Goal: Transaction & Acquisition: Purchase product/service

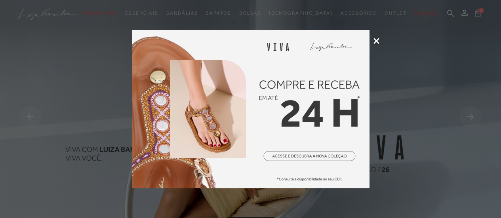
click at [376, 42] on icon at bounding box center [376, 41] width 6 height 6
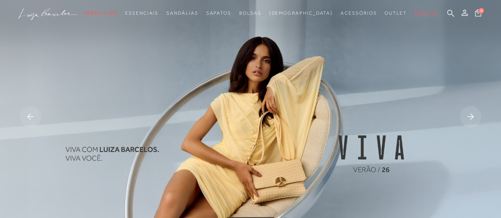
click at [269, 127] on img at bounding box center [250, 117] width 501 height 235
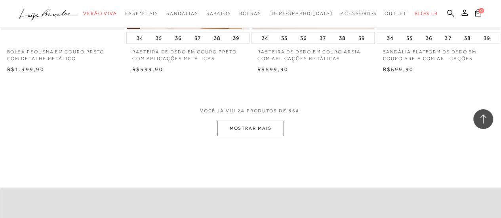
scroll to position [1419, 0]
click at [246, 122] on button "MOSTRAR MAIS" at bounding box center [250, 127] width 67 height 15
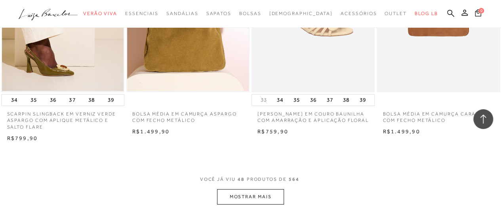
scroll to position [2820, 0]
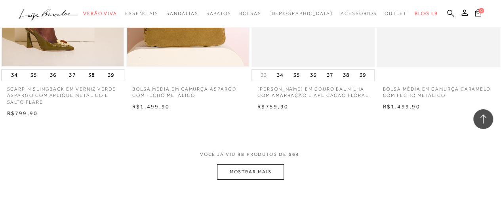
click at [261, 164] on button "MOSTRAR MAIS" at bounding box center [250, 171] width 67 height 15
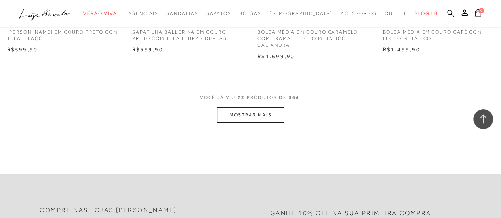
scroll to position [4309, 0]
click at [270, 107] on button "MOSTRAR MAIS" at bounding box center [250, 114] width 67 height 15
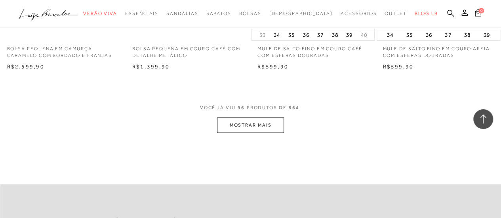
scroll to position [5738, 0]
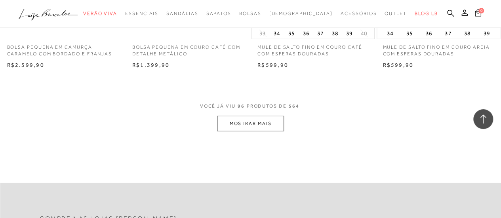
click at [266, 116] on button "MOSTRAR MAIS" at bounding box center [250, 123] width 67 height 15
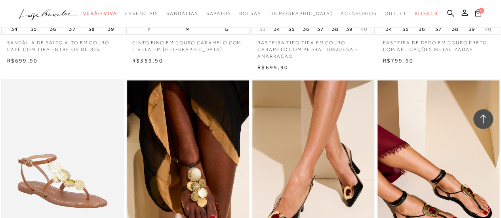
scroll to position [6317, 0]
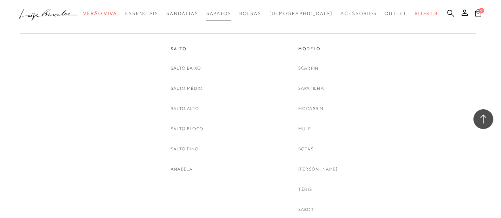
click at [231, 11] on span "Sapatos" at bounding box center [218, 14] width 25 height 6
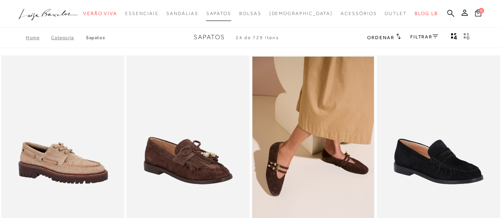
scroll to position [4, 0]
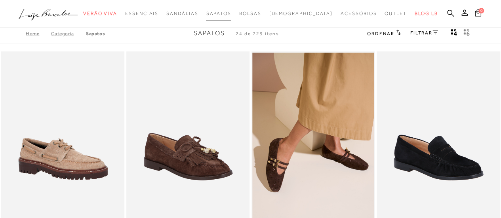
click at [231, 11] on span "Sapatos" at bounding box center [218, 14] width 25 height 6
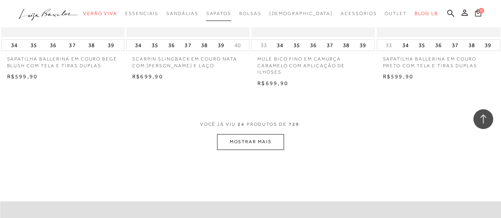
scroll to position [1414, 0]
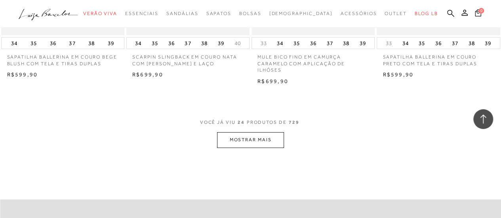
click at [248, 132] on button "MOSTRAR MAIS" at bounding box center [250, 139] width 67 height 15
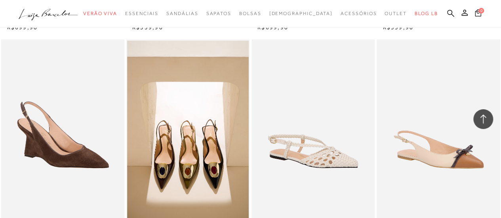
scroll to position [2427, 0]
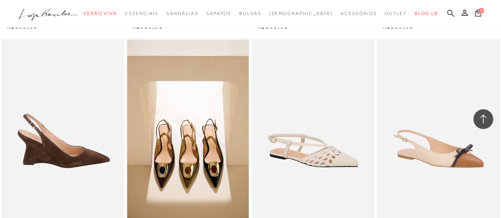
click at [89, 159] on img at bounding box center [63, 131] width 122 height 185
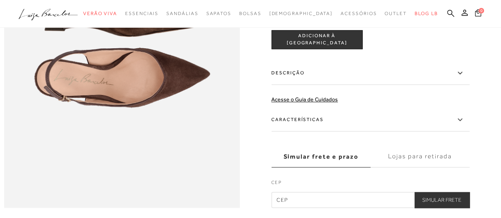
scroll to position [484, 0]
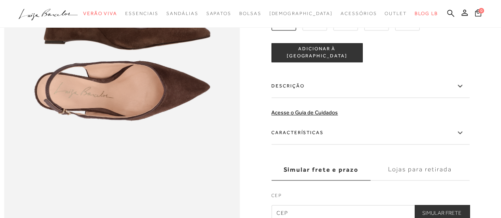
click at [281, 30] on img at bounding box center [283, 18] width 25 height 25
click at [314, 62] on button "ADICIONAR À [GEOGRAPHIC_DATA]" at bounding box center [316, 52] width 91 height 19
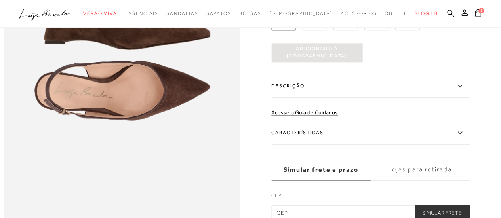
click at [466, 14] on icon at bounding box center [464, 13] width 6 height 6
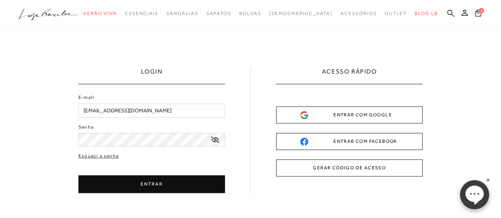
click at [116, 182] on button "ENTRAR" at bounding box center [151, 184] width 146 height 18
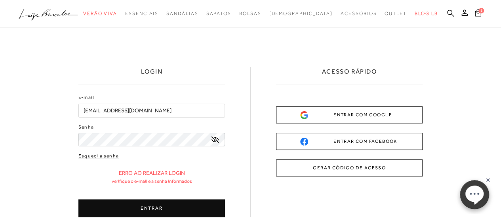
click at [105, 156] on link "Esqueci a senha" at bounding box center [98, 156] width 40 height 8
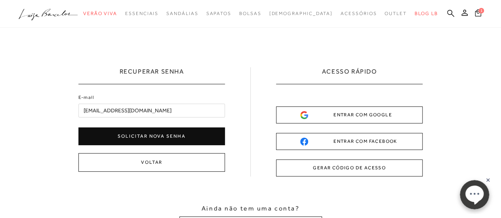
click at [138, 133] on button "Solicitar nova senha" at bounding box center [151, 136] width 146 height 18
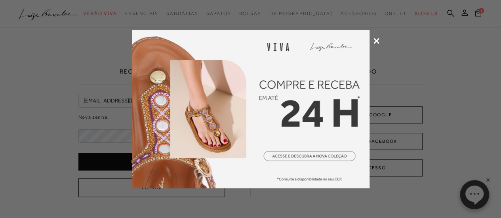
click at [375, 40] on icon at bounding box center [376, 41] width 6 height 6
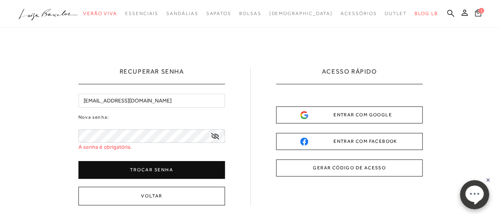
click at [155, 157] on div "Trocar senha" at bounding box center [151, 168] width 146 height 22
click at [156, 168] on button "Trocar senha" at bounding box center [151, 170] width 146 height 18
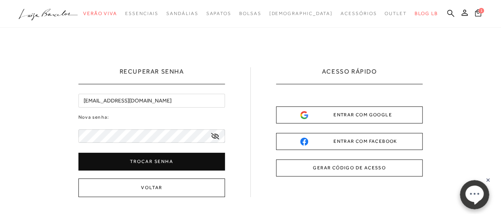
click at [137, 163] on button "Trocar senha" at bounding box center [151, 162] width 146 height 18
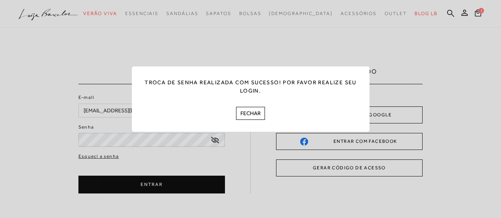
click at [247, 114] on button "FECHAR" at bounding box center [250, 113] width 29 height 13
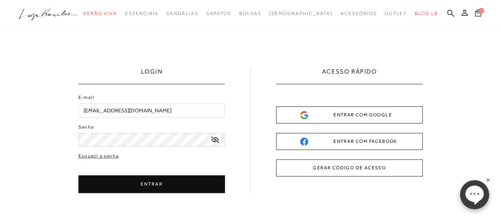
click at [158, 184] on button "ENTRAR" at bounding box center [151, 184] width 146 height 18
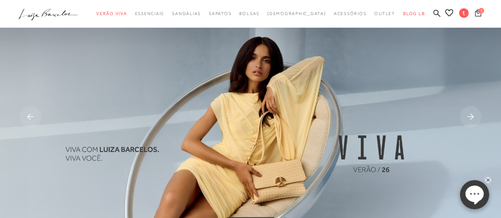
click at [480, 16] on button "1" at bounding box center [477, 14] width 11 height 11
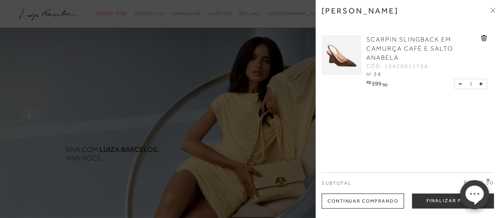
click at [277, 133] on div at bounding box center [250, 109] width 501 height 218
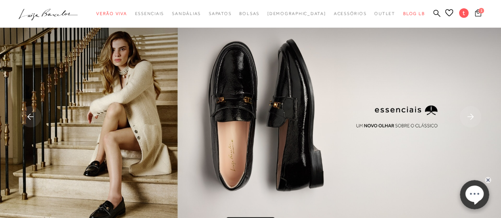
click at [474, 15] on button "1" at bounding box center [477, 14] width 11 height 11
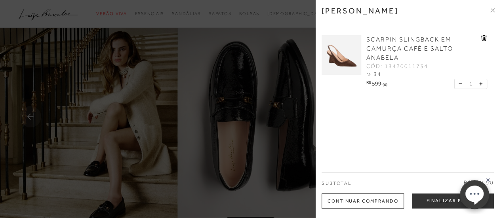
click at [390, 41] on span "SCARPIN SLINGBACK EM CAMURÇA CAFÉ E SALTO ANABELA" at bounding box center [409, 48] width 87 height 25
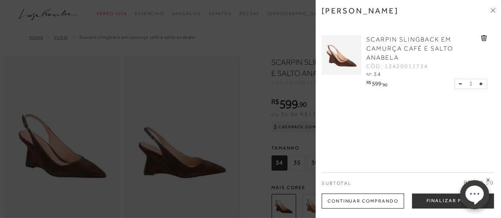
click at [482, 38] on icon at bounding box center [484, 38] width 6 height 6
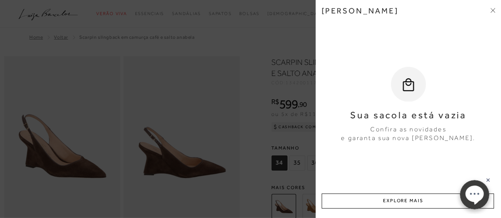
click at [492, 10] on icon at bounding box center [492, 11] width 2 height 2
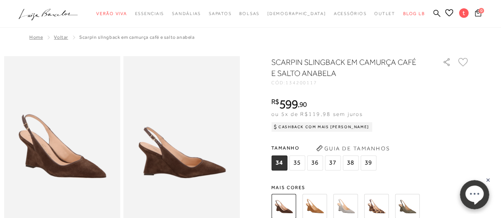
click at [302, 160] on span "35" at bounding box center [297, 163] width 16 height 15
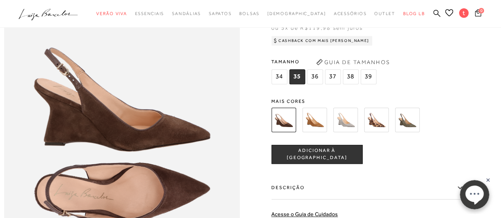
scroll to position [382, 0]
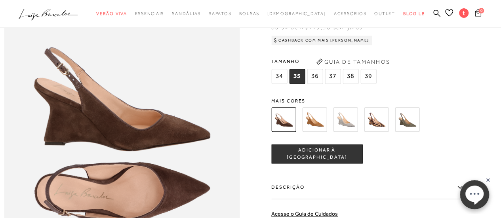
click at [329, 163] on button "ADICIONAR À [GEOGRAPHIC_DATA]" at bounding box center [316, 154] width 91 height 19
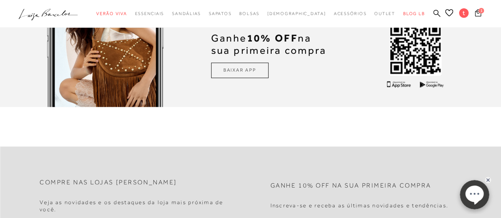
scroll to position [2050, 0]
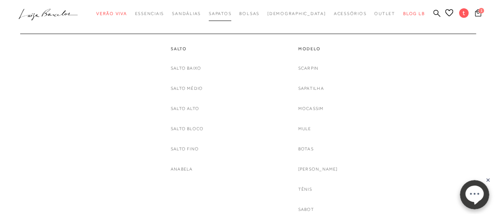
click at [231, 13] on span "Sapatos" at bounding box center [220, 13] width 23 height 5
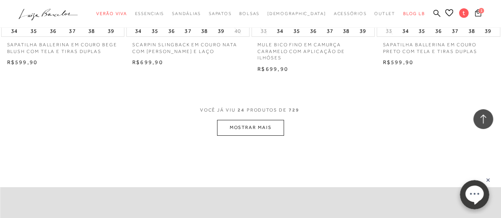
scroll to position [1426, 0]
click at [260, 122] on button "MOSTRAR MAIS" at bounding box center [250, 127] width 67 height 15
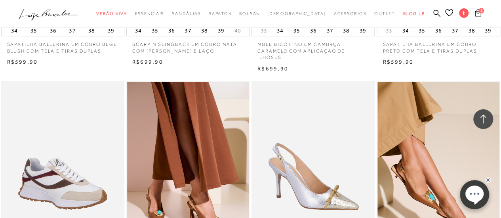
click at [260, 122] on img at bounding box center [313, 173] width 122 height 185
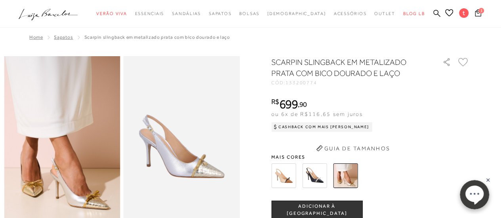
scroll to position [1, 0]
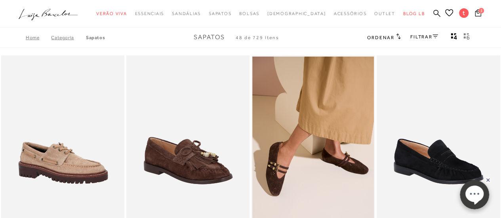
scroll to position [1558, 0]
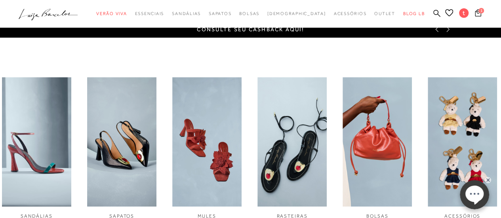
scroll to position [214, 0]
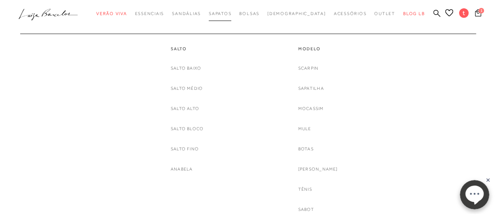
click at [226, 15] on span "Sapatos" at bounding box center [220, 13] width 23 height 5
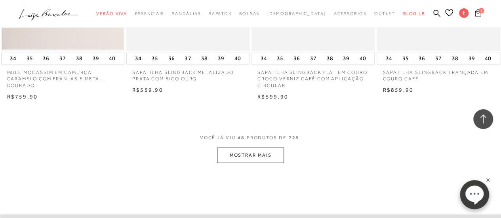
scroll to position [2838, 0]
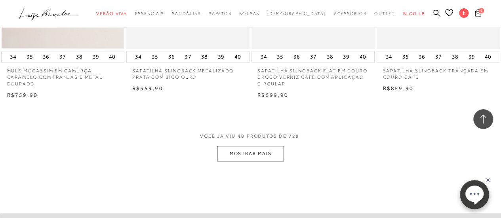
click at [248, 156] on button "MOSTRAR MAIS" at bounding box center [250, 153] width 67 height 15
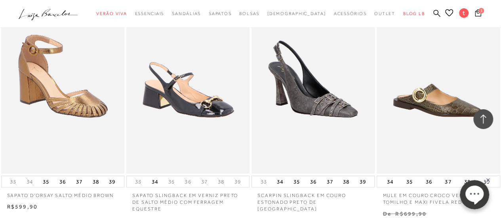
scroll to position [3950, 0]
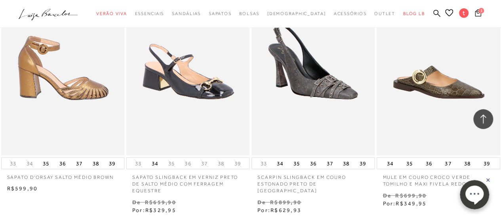
click at [73, 88] on img at bounding box center [63, 63] width 122 height 185
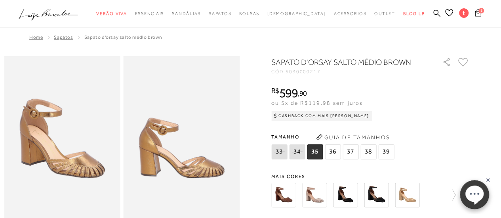
click at [318, 202] on div at bounding box center [354, 195] width 170 height 29
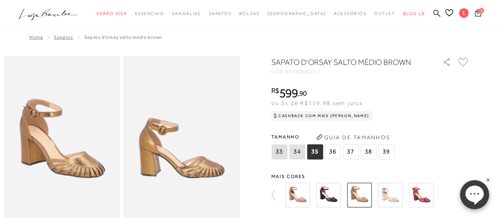
click at [328, 195] on img at bounding box center [328, 195] width 25 height 25
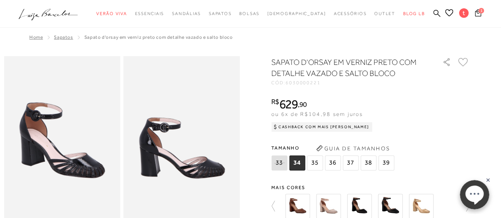
click at [336, 202] on img at bounding box center [328, 206] width 25 height 25
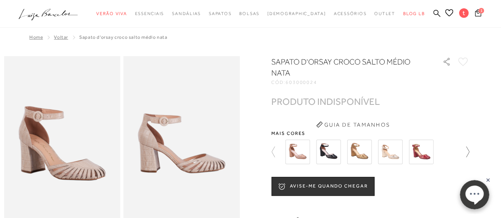
click at [469, 152] on icon at bounding box center [463, 151] width 11 height 11
click at [432, 146] on img at bounding box center [421, 152] width 25 height 25
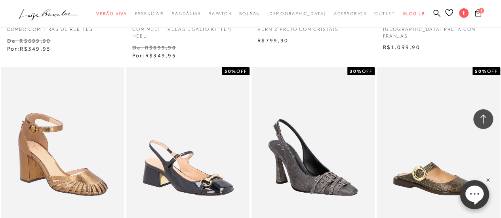
scroll to position [3963, 0]
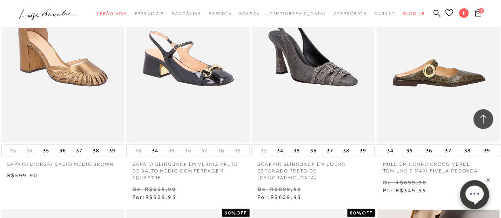
click at [433, 81] on img at bounding box center [438, 50] width 122 height 185
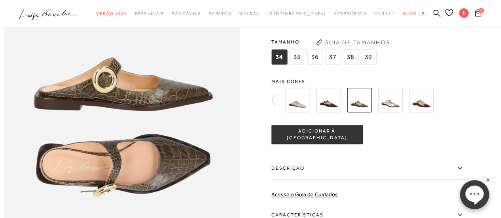
scroll to position [405, 0]
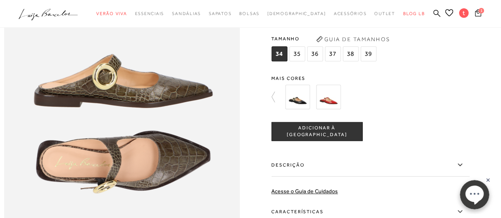
click at [301, 109] on img at bounding box center [297, 97] width 25 height 25
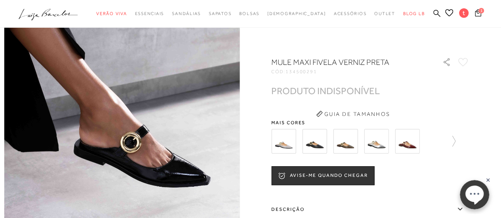
scroll to position [40, 0]
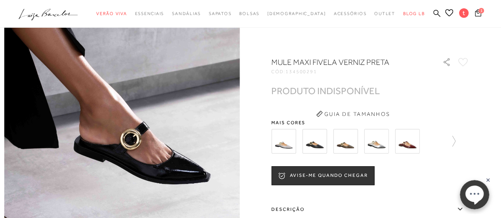
click at [287, 143] on img at bounding box center [283, 141] width 25 height 25
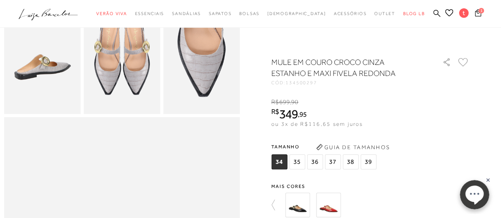
scroll to position [425, 0]
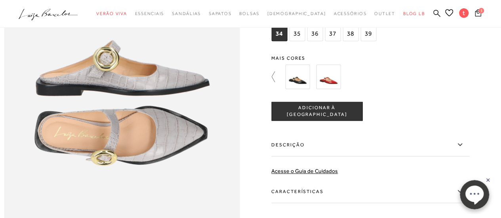
click at [277, 82] on icon at bounding box center [276, 76] width 11 height 11
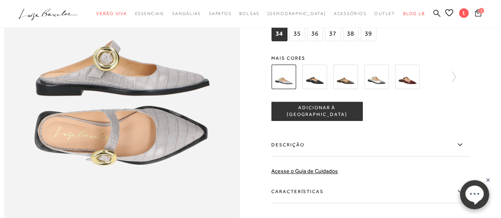
click at [354, 89] on img at bounding box center [345, 77] width 25 height 25
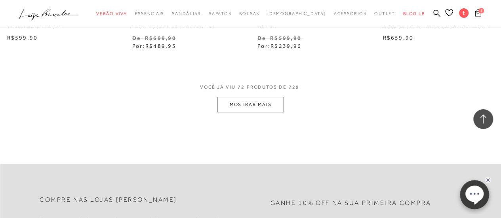
scroll to position [4359, 0]
click at [267, 97] on button "MOSTRAR MAIS" at bounding box center [250, 104] width 67 height 15
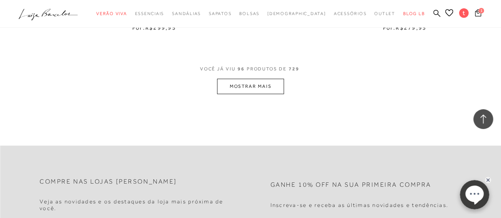
scroll to position [5828, 0]
click at [265, 87] on button "MOSTRAR MAIS" at bounding box center [250, 85] width 67 height 15
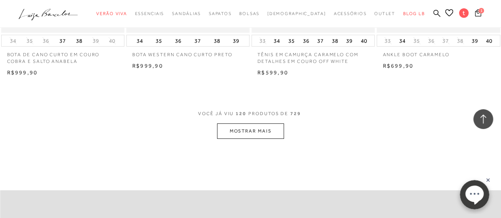
scroll to position [7274, 0]
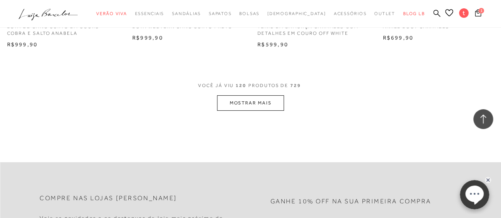
click at [247, 99] on button "MOSTRAR MAIS" at bounding box center [250, 102] width 67 height 15
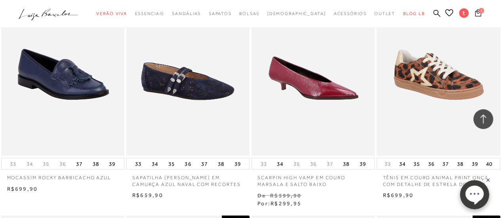
scroll to position [8406, 0]
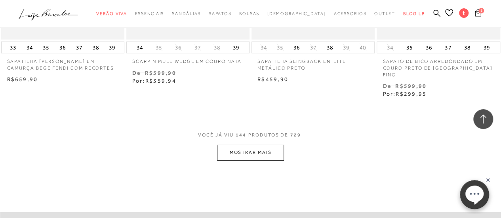
scroll to position [8724, 0]
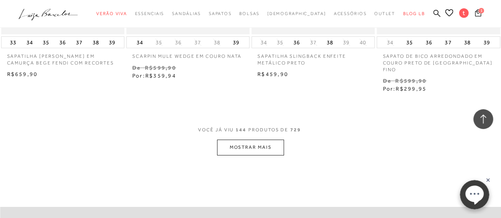
click at [272, 140] on button "MOSTRAR MAIS" at bounding box center [250, 147] width 67 height 15
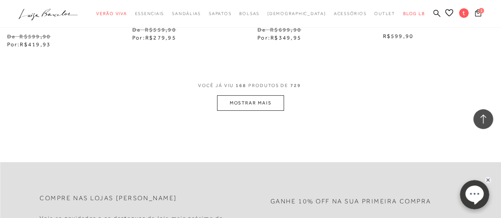
scroll to position [10249, 0]
click at [249, 95] on button "MOSTRAR MAIS" at bounding box center [250, 102] width 67 height 15
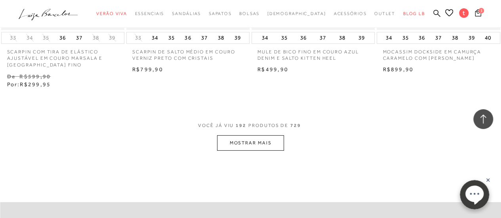
scroll to position [11691, 0]
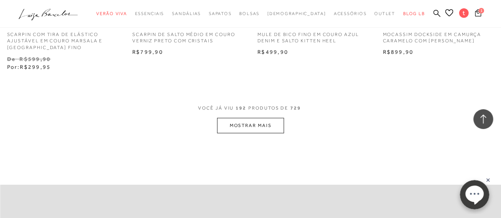
click at [246, 118] on button "MOSTRAR MAIS" at bounding box center [250, 125] width 67 height 15
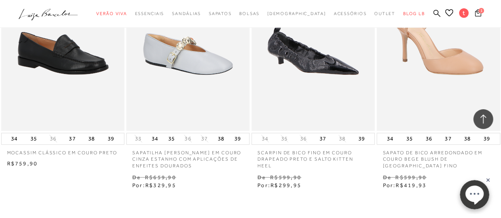
scroll to position [13160, 0]
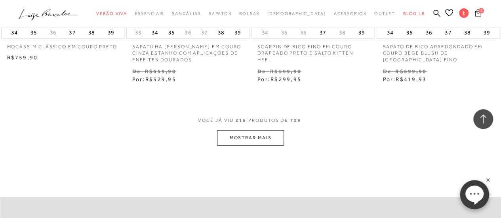
click at [257, 130] on button "MOSTRAR MAIS" at bounding box center [250, 137] width 67 height 15
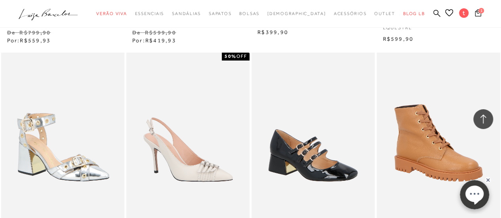
scroll to position [13505, 0]
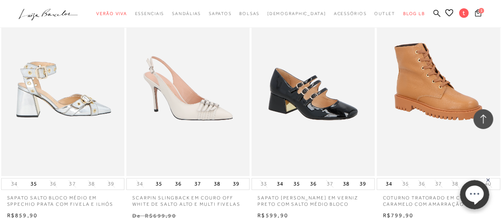
click at [92, 93] on img at bounding box center [63, 83] width 122 height 185
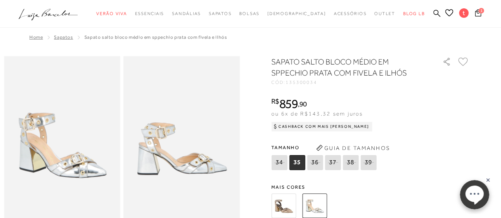
click at [291, 208] on img at bounding box center [283, 206] width 25 height 25
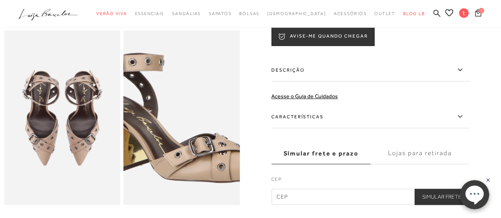
scroll to position [204, 0]
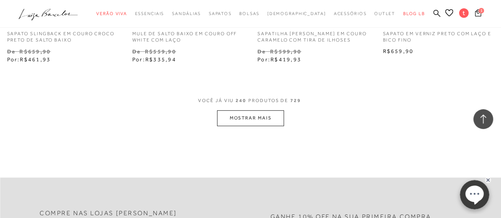
scroll to position [14701, 0]
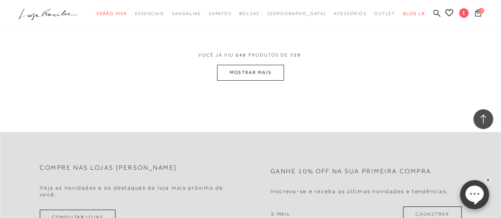
click at [273, 65] on button "MOSTRAR MAIS" at bounding box center [250, 72] width 67 height 15
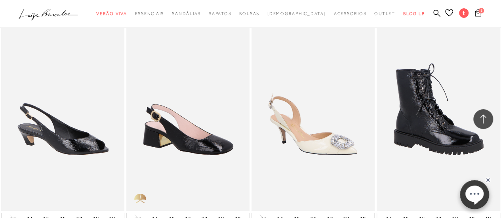
scroll to position [17638, 0]
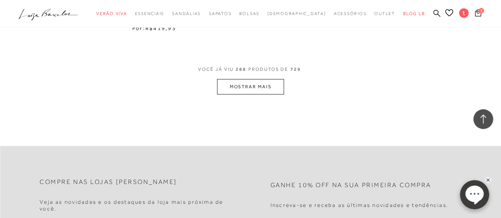
click at [265, 79] on button "MOSTRAR MAIS" at bounding box center [250, 86] width 67 height 15
click at [240, 79] on button "MOSTRAR MAIS" at bounding box center [250, 86] width 67 height 15
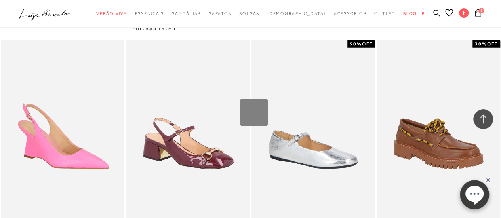
click at [245, 119] on div "Loading..." at bounding box center [254, 113] width 28 height 28
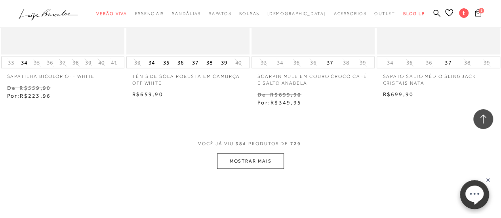
scroll to position [20526, 0]
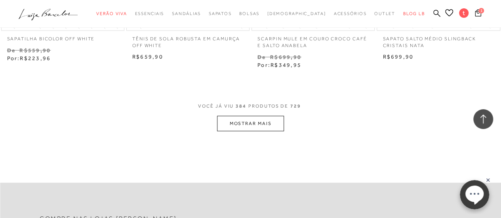
click at [261, 116] on button "MOSTRAR MAIS" at bounding box center [250, 123] width 67 height 15
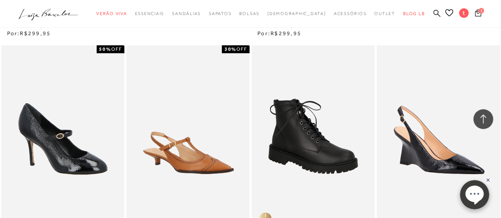
scroll to position [21923, 0]
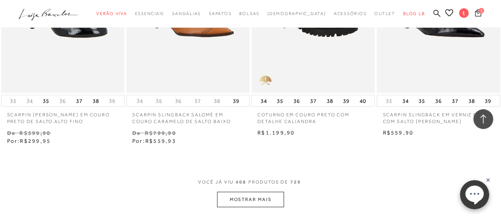
click at [261, 192] on button "MOSTRAR MAIS" at bounding box center [250, 199] width 67 height 15
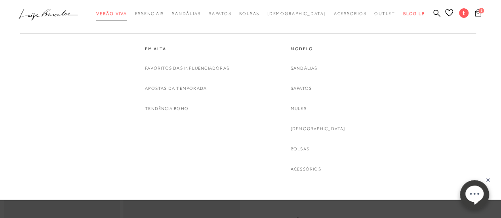
click at [127, 14] on span "Verão Viva" at bounding box center [111, 13] width 31 height 5
click at [310, 88] on link "Sapatos" at bounding box center [301, 88] width 21 height 8
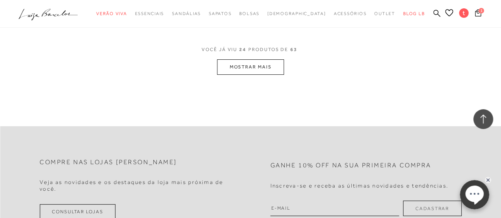
scroll to position [1495, 0]
click at [277, 67] on button "MOSTRAR MAIS" at bounding box center [250, 65] width 67 height 15
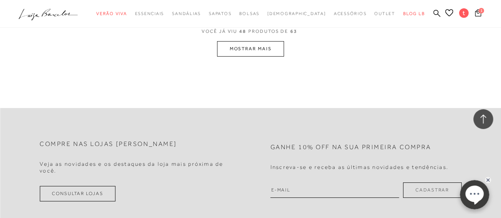
scroll to position [2950, 0]
click at [255, 47] on button "MOSTRAR MAIS" at bounding box center [250, 48] width 67 height 15
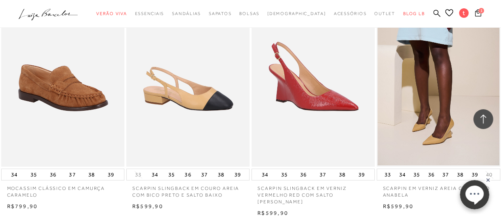
scroll to position [3207, 0]
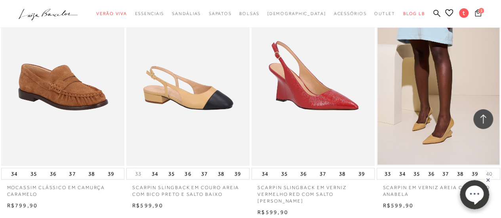
click at [479, 8] on span "1" at bounding box center [481, 11] width 6 height 6
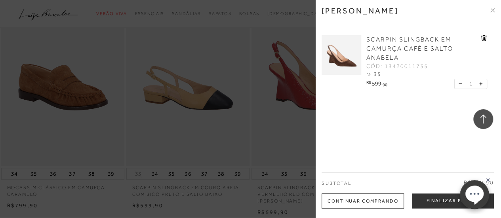
click at [415, 49] on span "SCARPIN SLINGBACK EM CAMURÇA CAFÉ E SALTO ANABELA" at bounding box center [409, 48] width 87 height 25
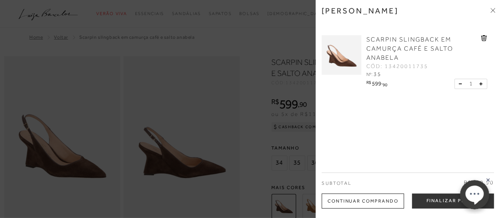
click at [265, 34] on div at bounding box center [250, 109] width 501 height 218
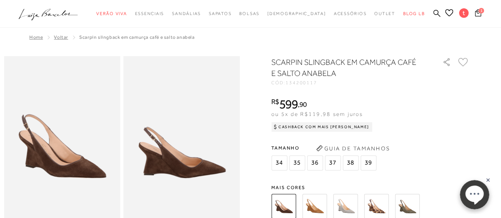
click at [265, 34] on div "Home Voltar SCARPIN SLINGBACK EM CAMURÇA CAFÉ E SALTO ANABELA" at bounding box center [250, 38] width 493 height 21
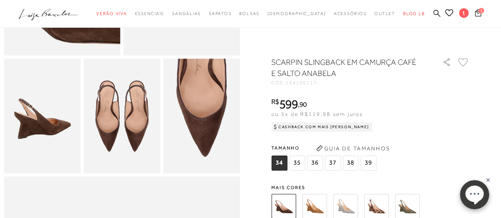
scroll to position [175, 0]
